Goal: Task Accomplishment & Management: Use online tool/utility

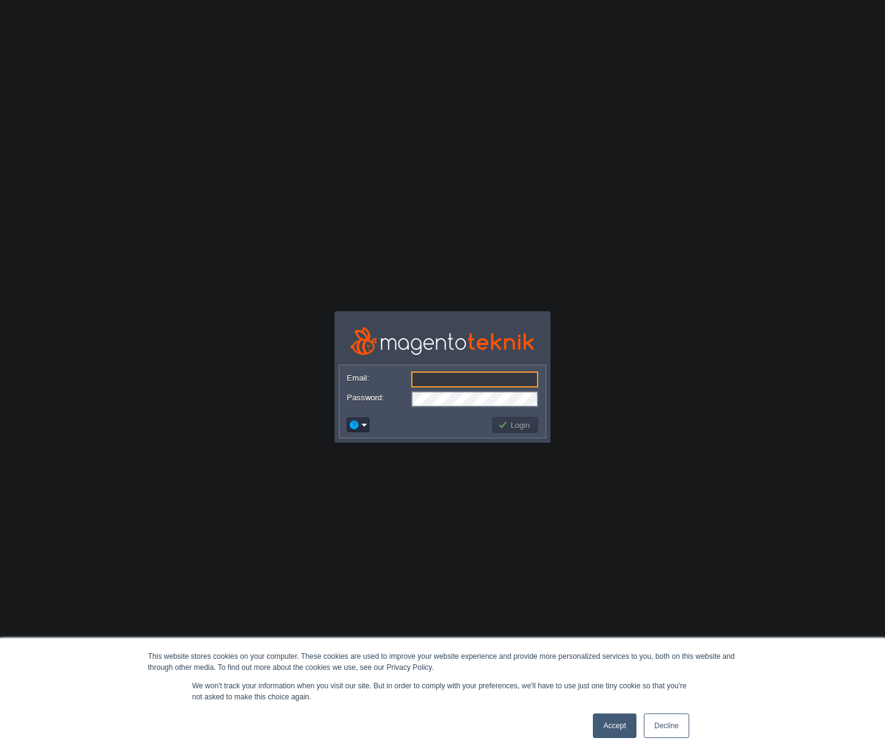
click at [785, 163] on body "This website stores cookies on your computer. These cookies are used to improve…" at bounding box center [442, 377] width 885 height 754
click at [620, 732] on link "Accept" at bounding box center [615, 725] width 44 height 25
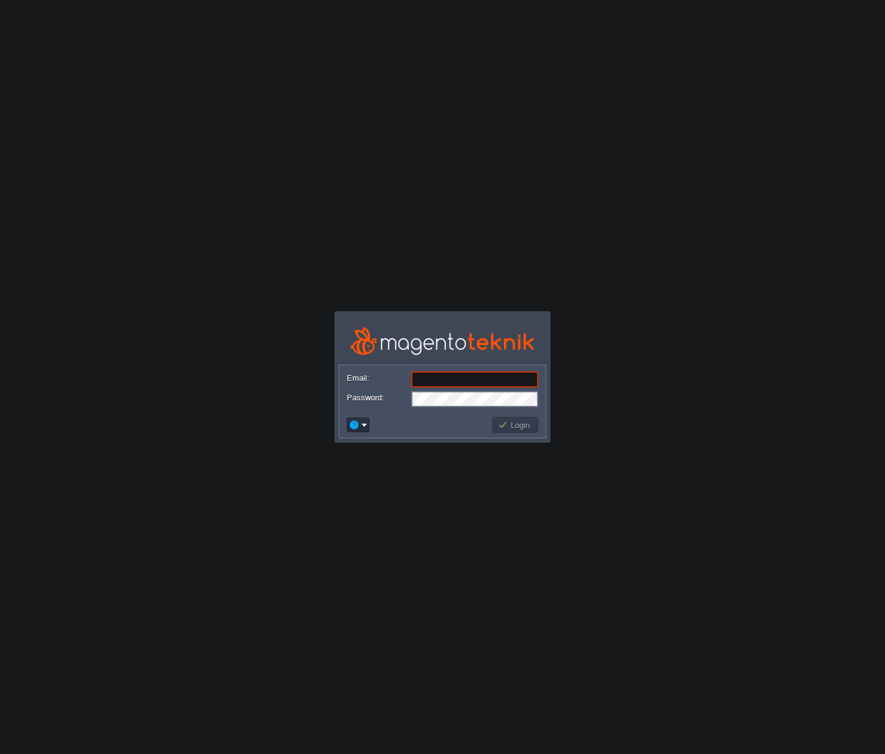
click at [456, 378] on input "Email:" at bounding box center [474, 379] width 127 height 16
type input "tuncay@bellagloria.com"
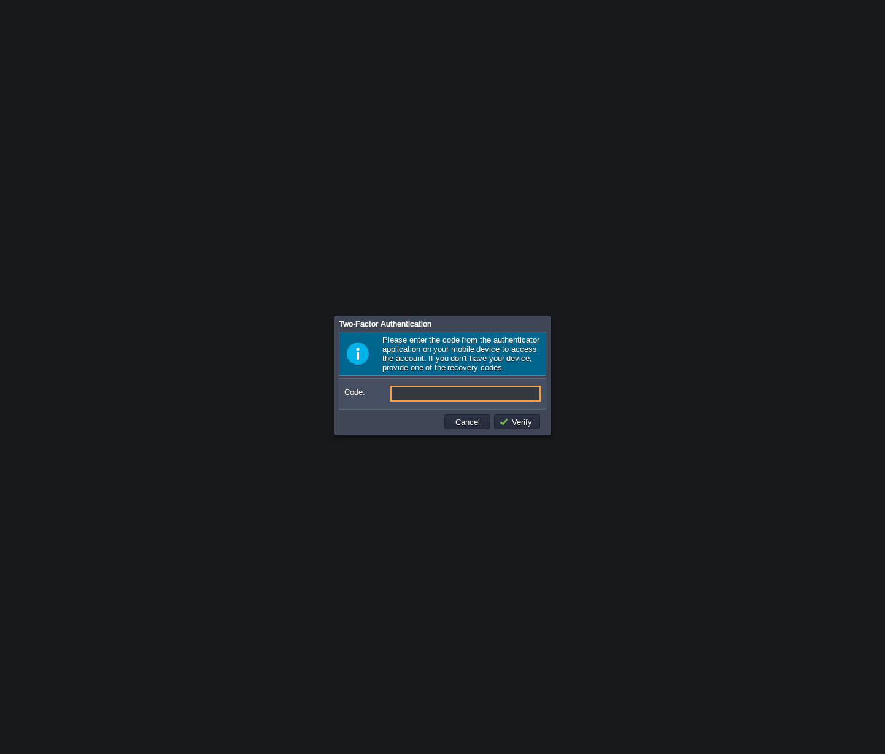
click at [413, 401] on input "Code:" at bounding box center [466, 394] width 150 height 16
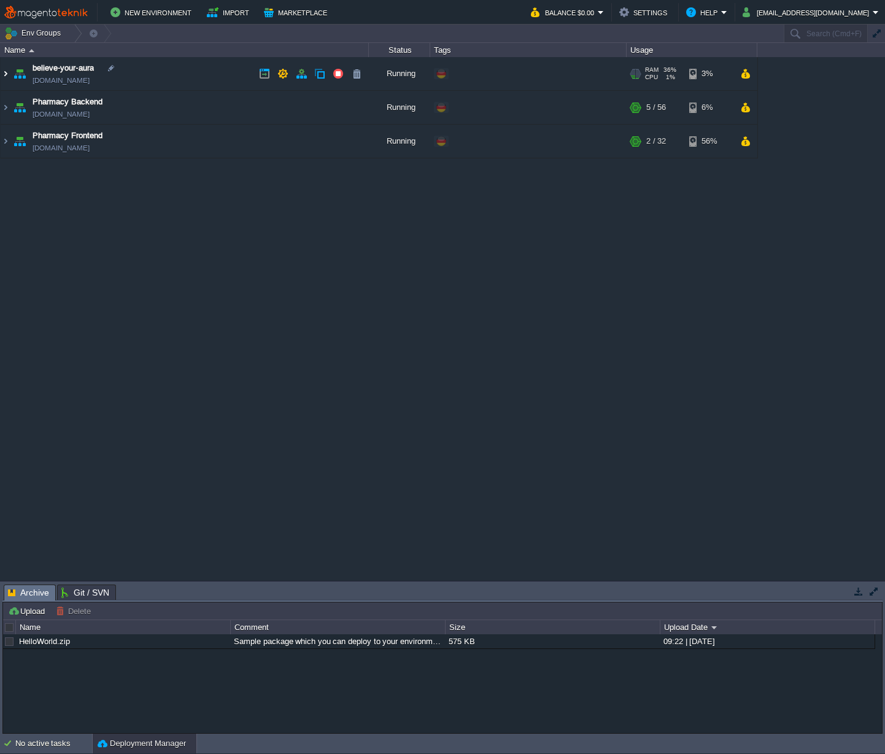
click at [6, 75] on img at bounding box center [6, 73] width 10 height 33
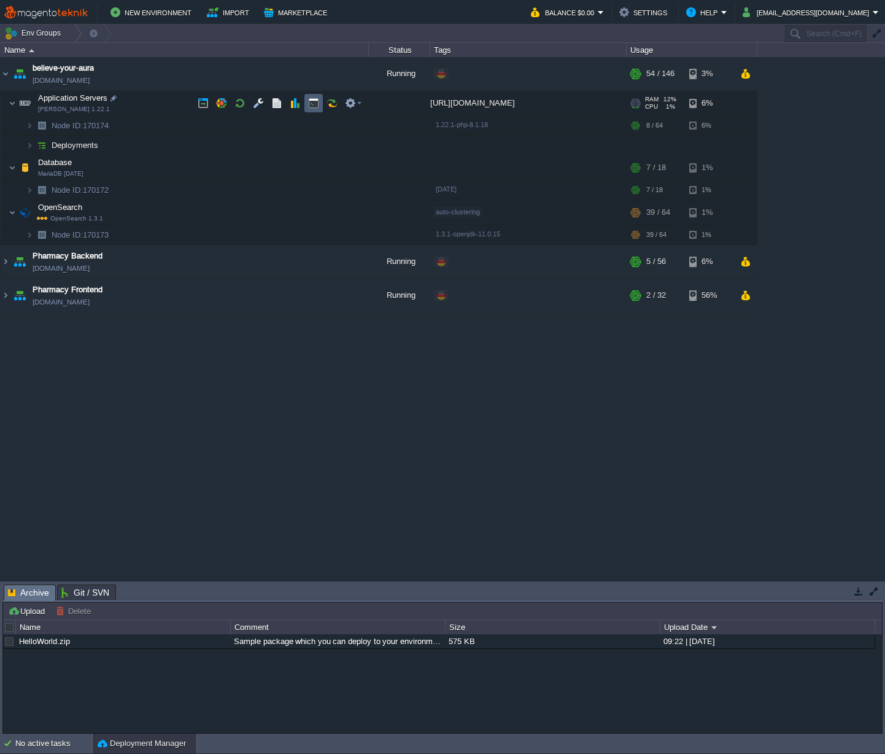
click at [315, 102] on button "button" at bounding box center [313, 103] width 11 height 11
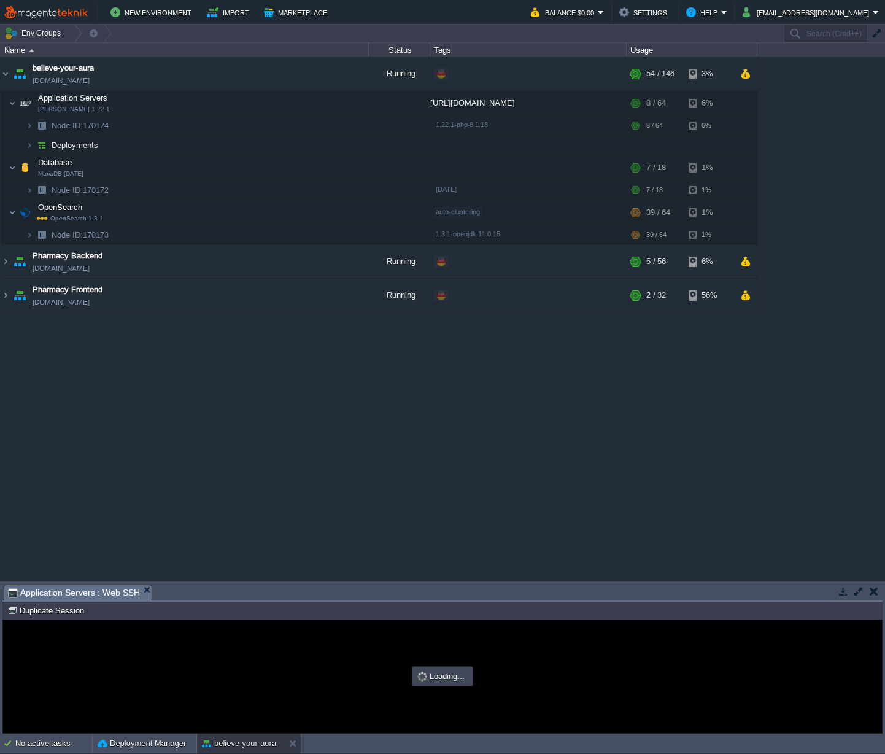
click at [461, 581] on div "Tasks Activity Log Archive Git / SVN Application Servers : Web SSH Upload Delet…" at bounding box center [442, 657] width 885 height 152
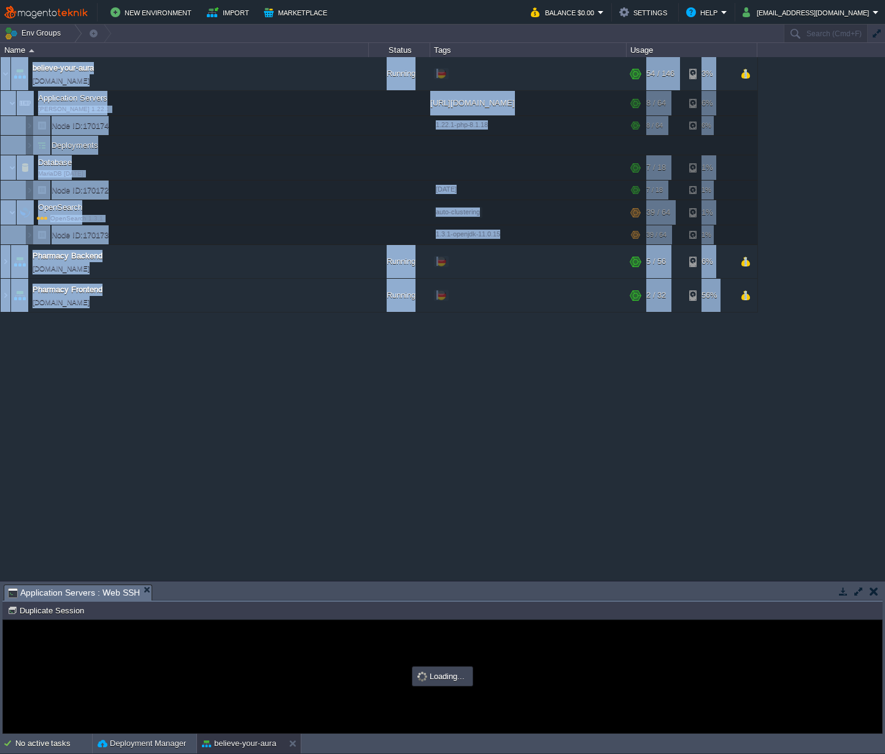
drag, startPoint x: 461, startPoint y: 583, endPoint x: 467, endPoint y: 437, distance: 145.6
click at [467, 437] on div "Env Groups Search (Cmd+F) auto-gen Name Status Tags Usage believe-your-aura [DO…" at bounding box center [442, 379] width 885 height 709
drag, startPoint x: 456, startPoint y: 584, endPoint x: 486, endPoint y: 300, distance: 285.3
click at [460, 402] on body "New Environment Import Marketplace Bonus $0.00 Upgrade Account Balance $0.00 Se…" at bounding box center [442, 377] width 885 height 754
type input "#000000"
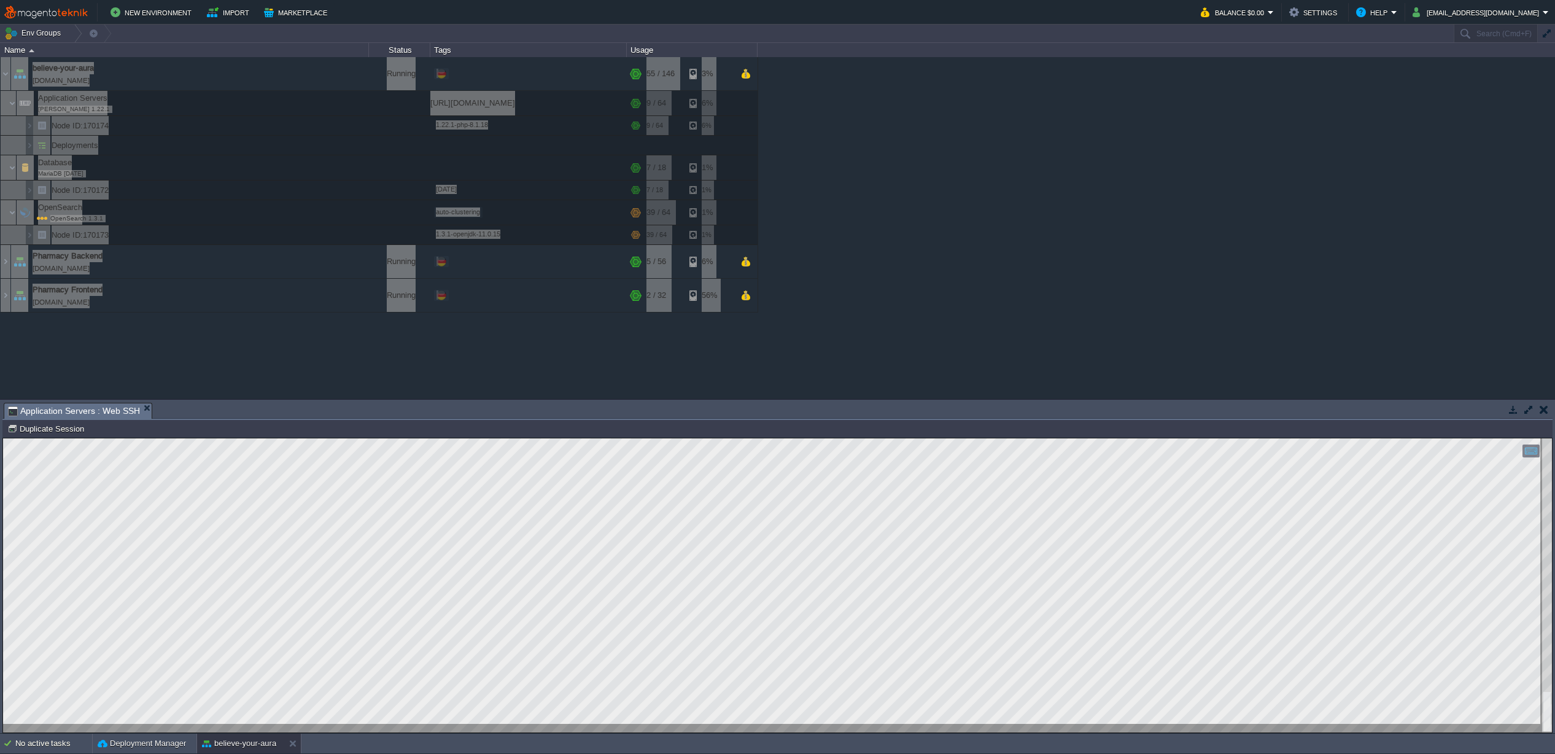
click at [234, 419] on div "Tasks Activity Log Archive Git / SVN Application Servers : Web SSH" at bounding box center [777, 411] width 1550 height 18
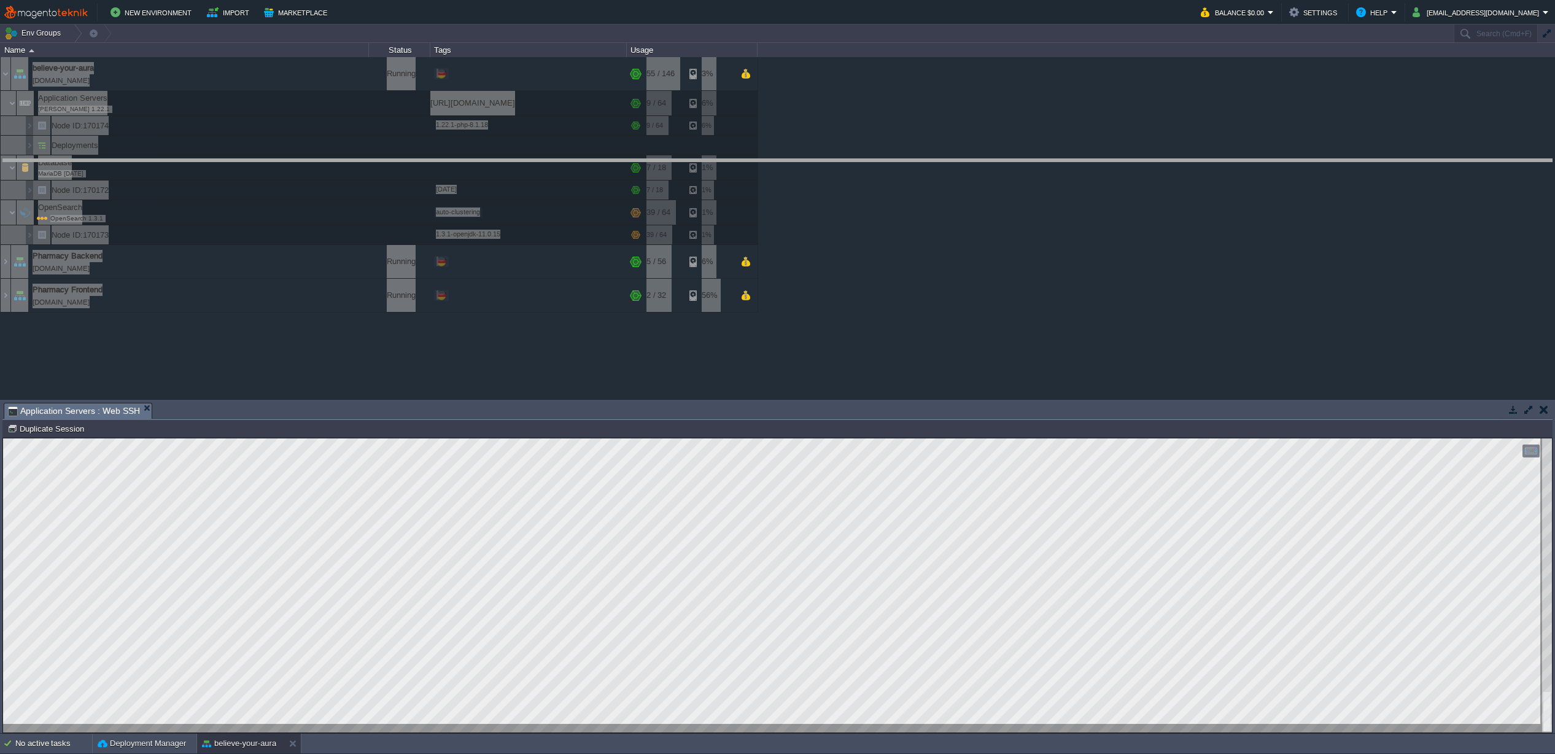
drag, startPoint x: 244, startPoint y: 403, endPoint x: 263, endPoint y: 98, distance: 305.8
click at [263, 98] on body "New Environment Import Marketplace Bonus $0.00 Upgrade Account Balance $0.00 Se…" at bounding box center [777, 377] width 1555 height 754
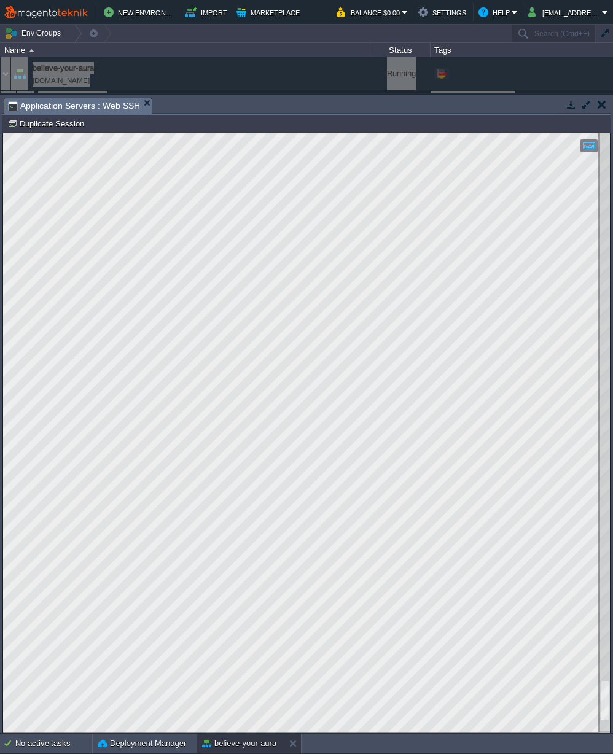
click at [59, 133] on html "Copy: Cmd + C Paste: Cmd + V Settings: Ctrl + Shift + Alt 0" at bounding box center [306, 133] width 607 height 0
click at [3, 133] on html "Copy: Cmd + C Paste: Cmd + V Settings: Ctrl + Shift + Alt 0" at bounding box center [306, 133] width 607 height 0
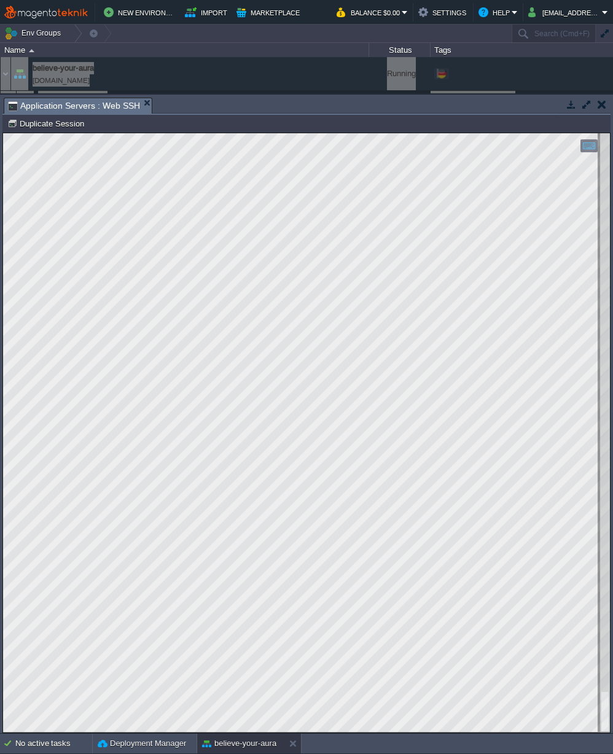
click at [3, 133] on html "Copy: Cmd + C Paste: Cmd + V Settings: Ctrl + Shift + Alt 0" at bounding box center [306, 133] width 607 height 0
type textarea "] [[DATE]T12:07:18.315577+00:00] main.ERROR: Variable "$cartId" of non-null typ…"
drag, startPoint x: 231, startPoint y: 99, endPoint x: 239, endPoint y: 321, distance: 222.4
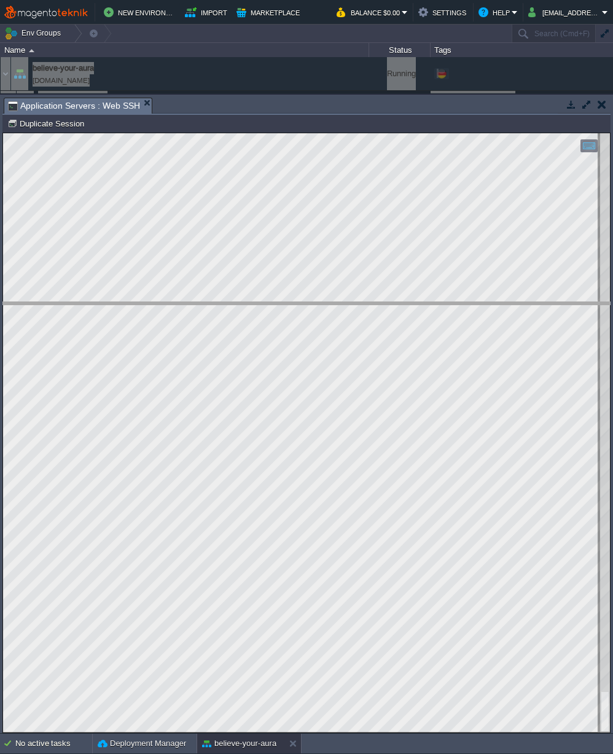
click at [239, 321] on body "New Environment Import Marketplace Bonus $0.00 Upgrade Account Balance $0.00 Se…" at bounding box center [306, 377] width 613 height 754
